Goal: Information Seeking & Learning: Learn about a topic

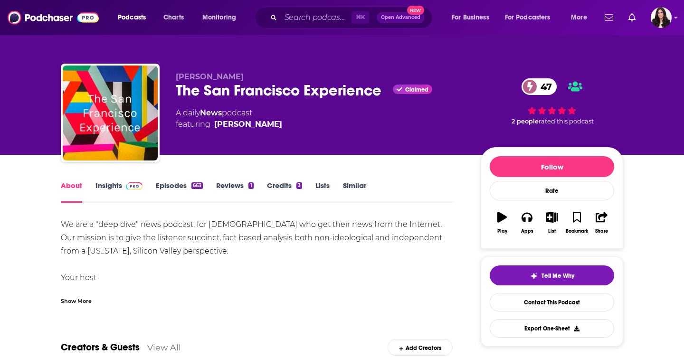
click at [122, 185] on span at bounding box center [132, 185] width 20 height 9
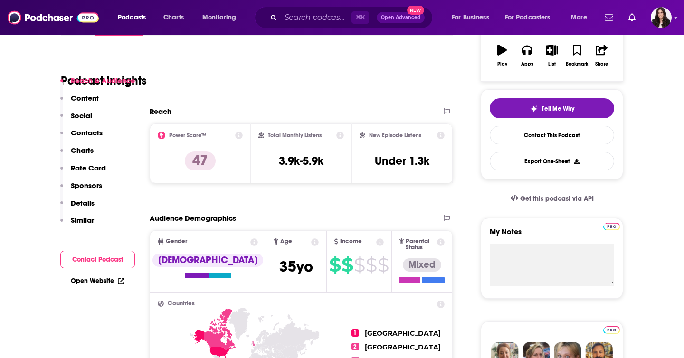
scroll to position [203, 0]
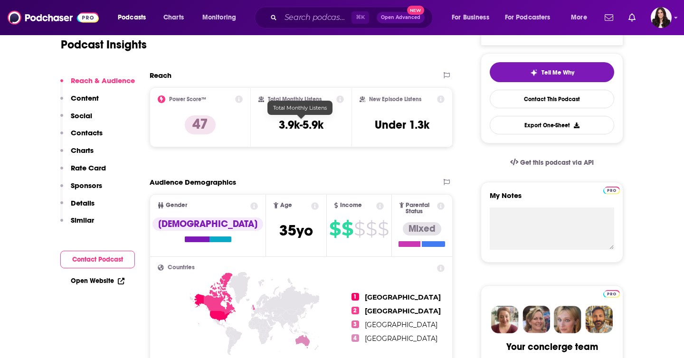
click at [296, 125] on h3 "3.9k-5.9k" at bounding box center [301, 125] width 45 height 14
copy div "3.9k-5.9k"
